Goal: Task Accomplishment & Management: Manage account settings

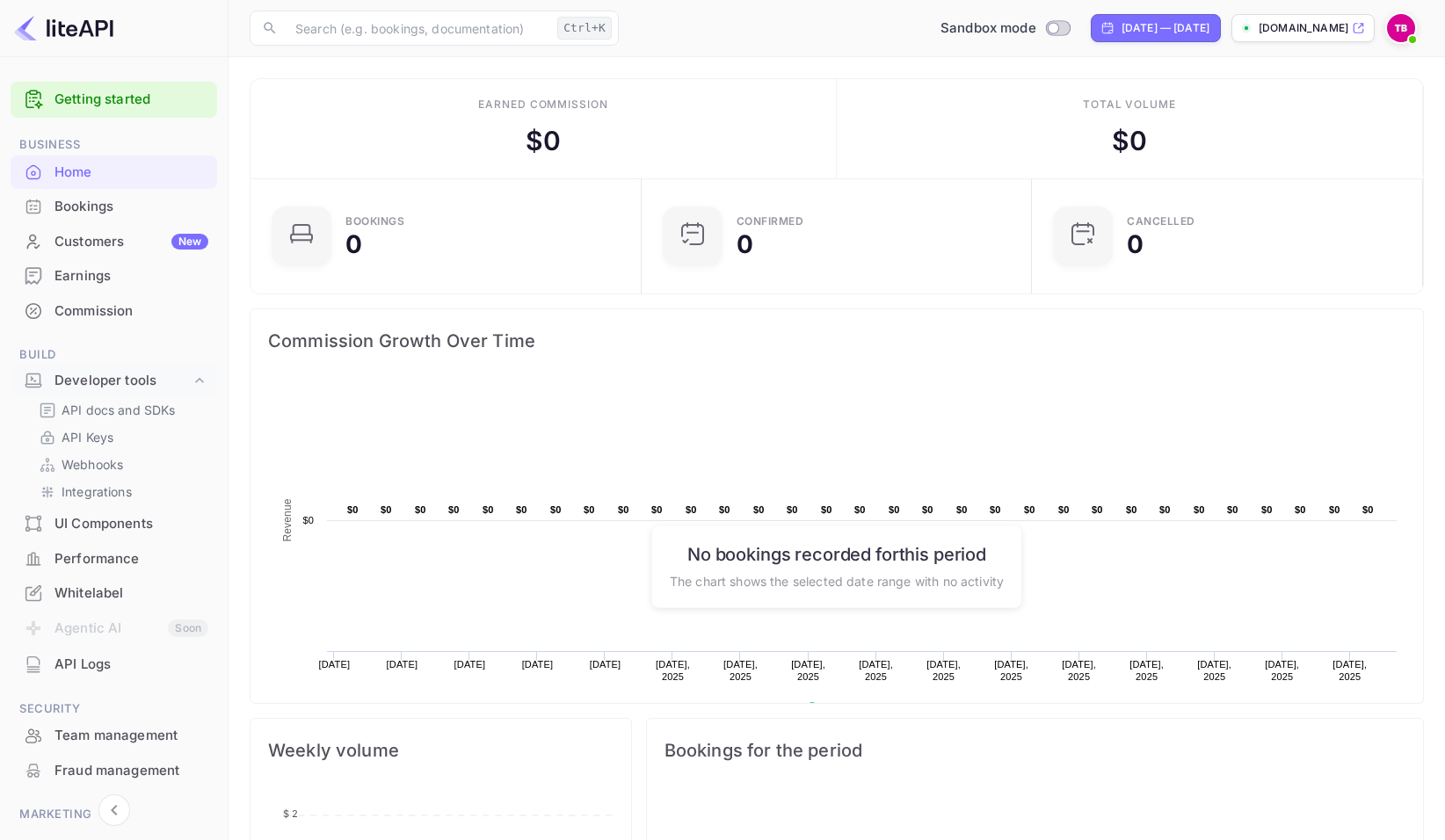
scroll to position [273, 367]
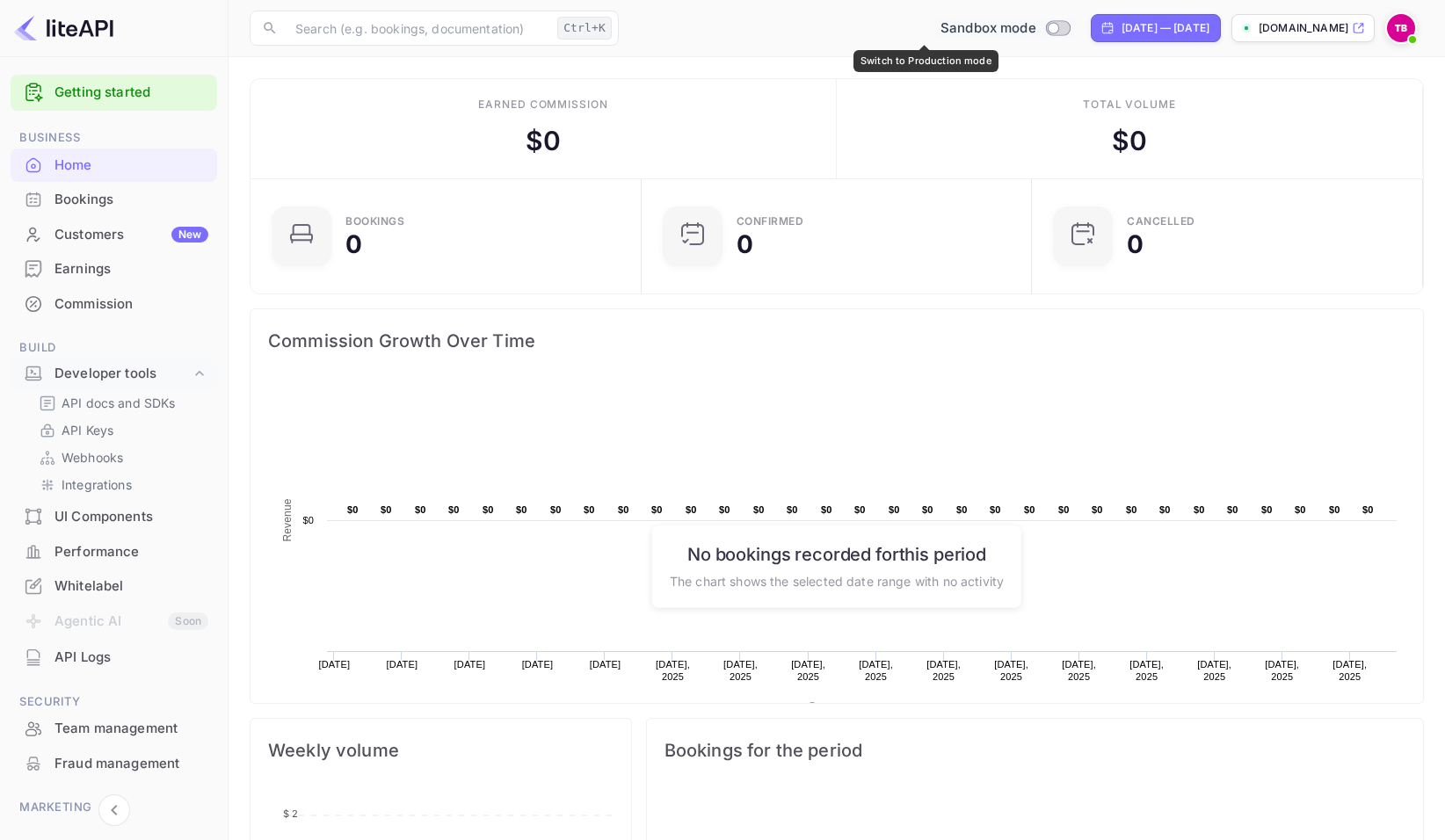
click at [1036, 25] on input "Switch to Production mode" at bounding box center [1054, 28] width 35 height 12
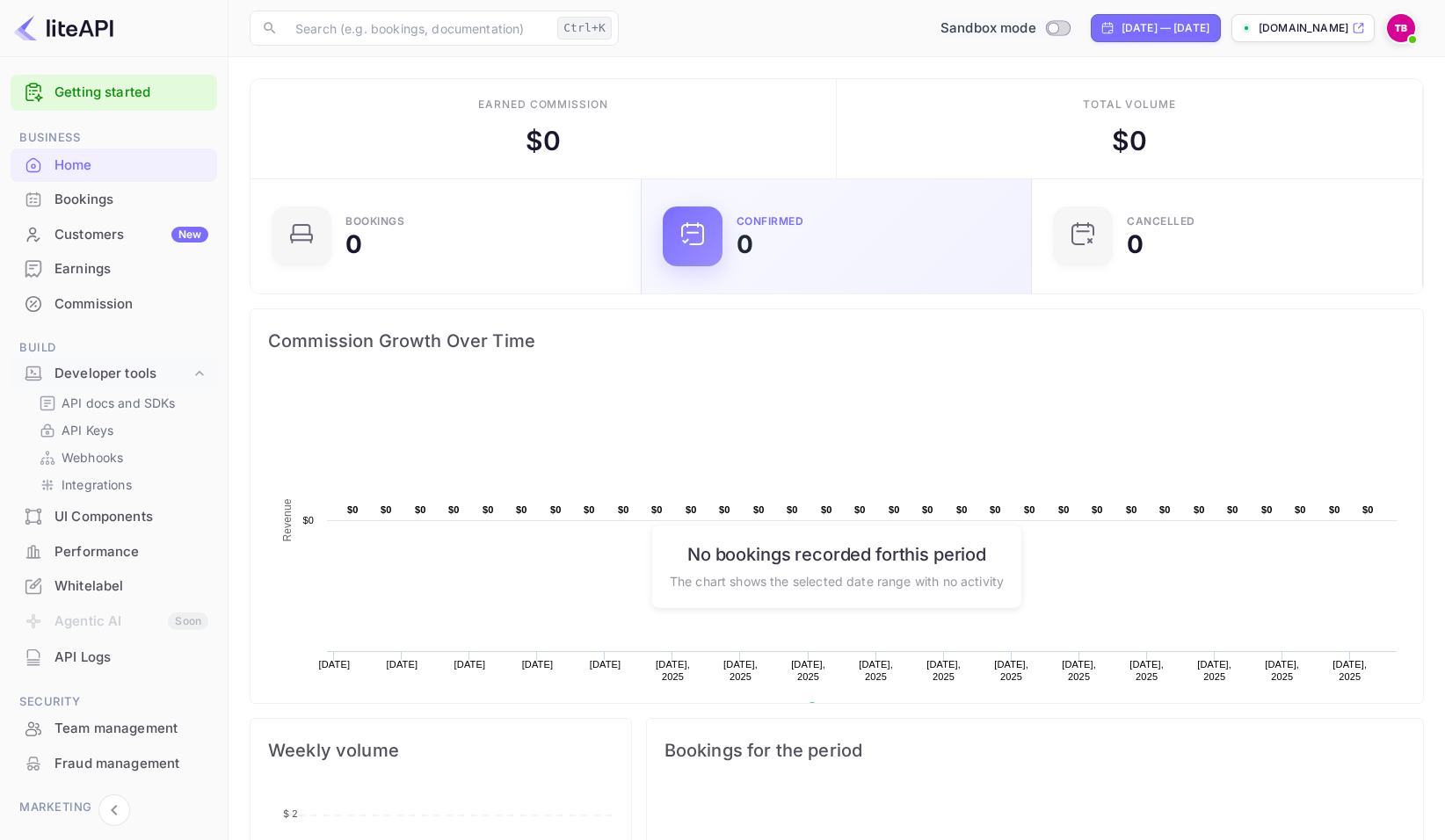
checkbox input "true"
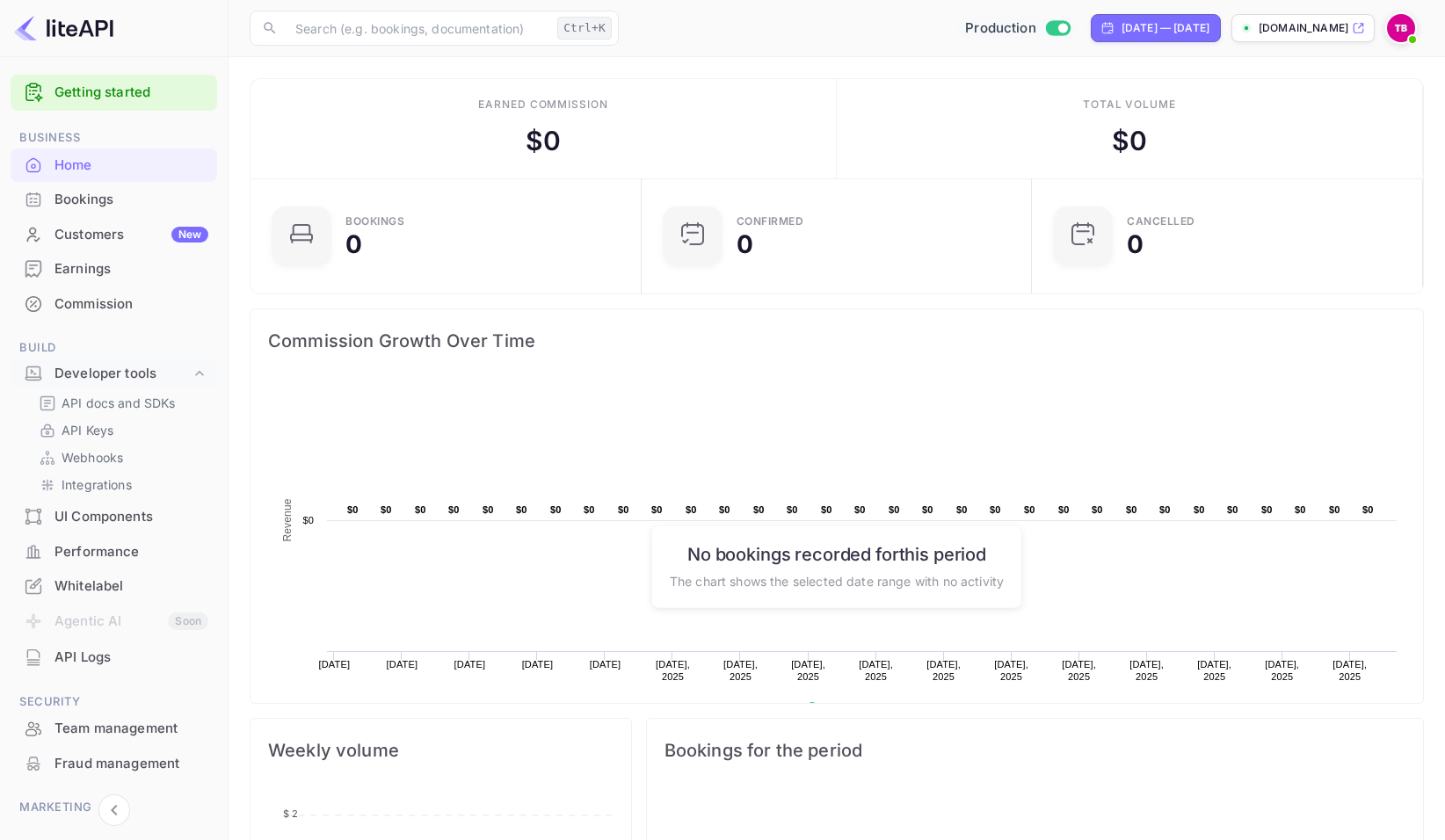
click at [1413, 37] on span at bounding box center [1412, 39] width 7 height 7
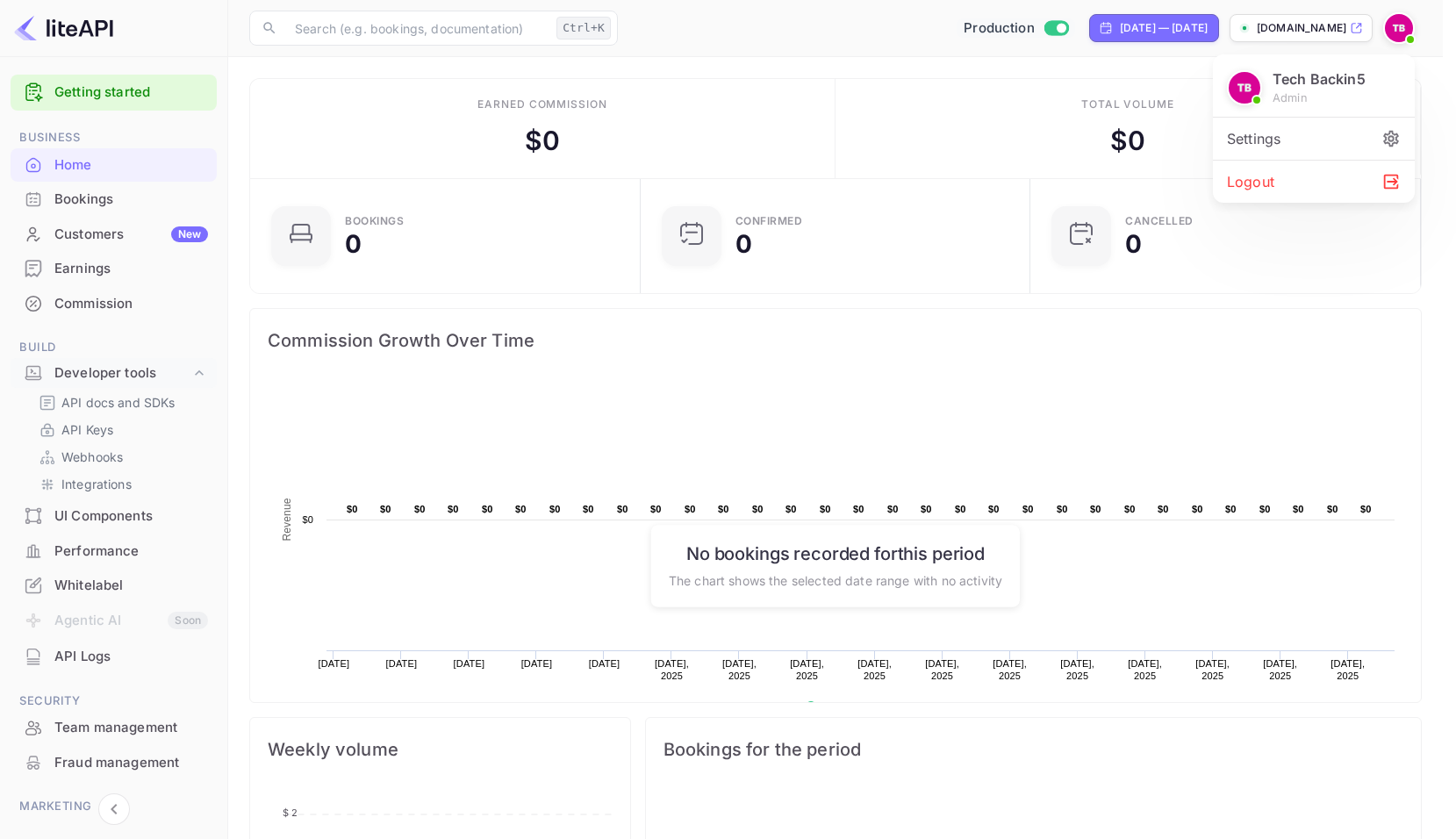
click at [979, 27] on div at bounding box center [728, 419] width 1456 height 839
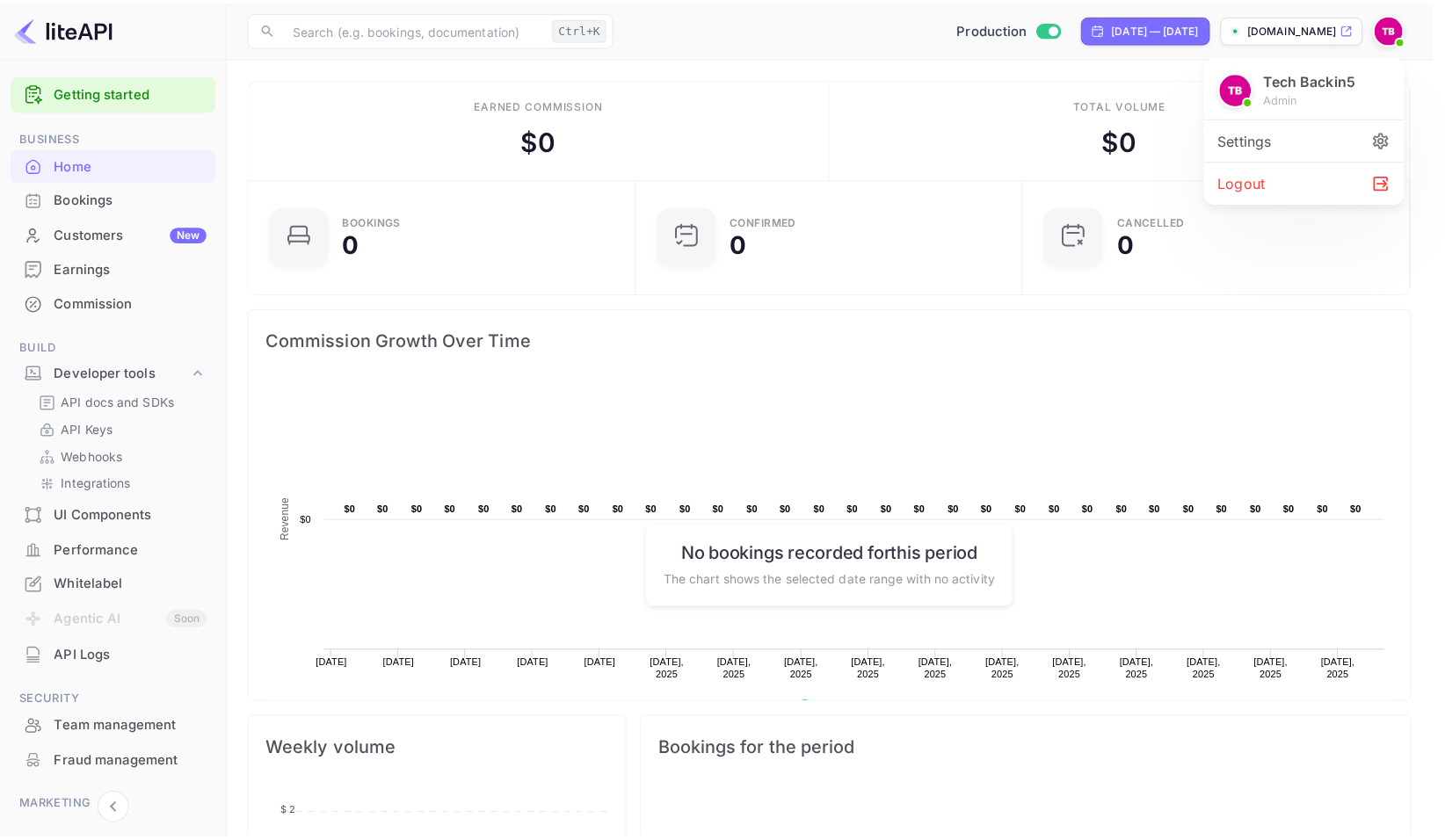
scroll to position [14, 14]
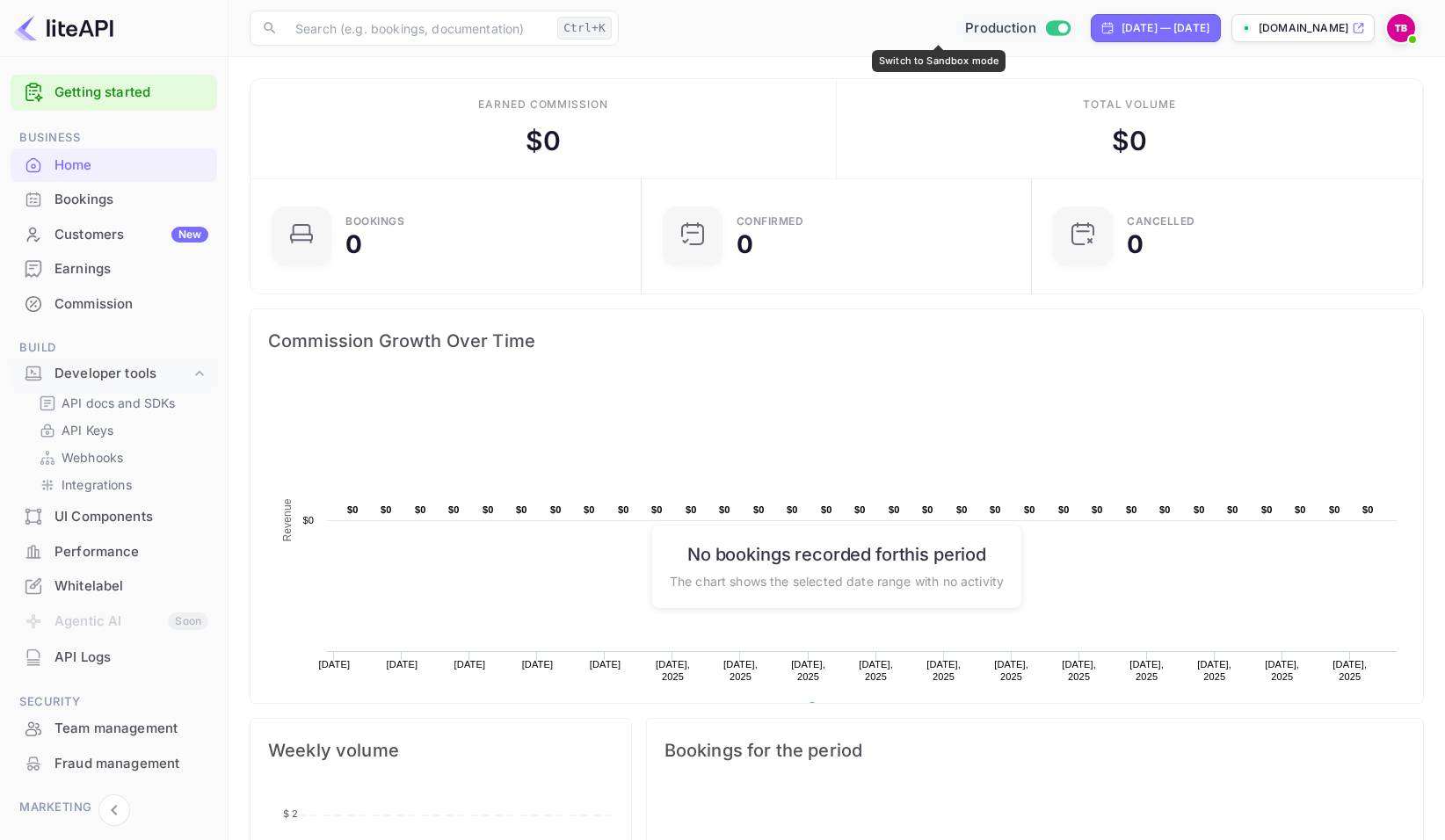
click at [1046, 27] on input "Switch to Sandbox mode" at bounding box center [1063, 28] width 35 height 12
checkbox input "false"
click at [1259, 30] on p "[DOMAIN_NAME]" at bounding box center [1304, 28] width 90 height 16
click at [1314, 35] on p "[DOMAIN_NAME]" at bounding box center [1304, 28] width 90 height 16
